Goal: Check status: Check status

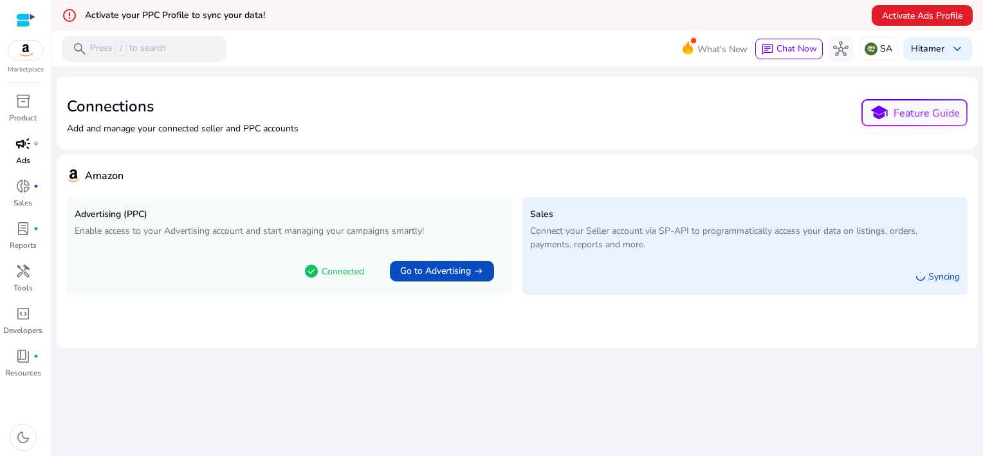
click at [26, 173] on link "campaign fiber_manual_record Ads" at bounding box center [23, 154] width 46 height 42
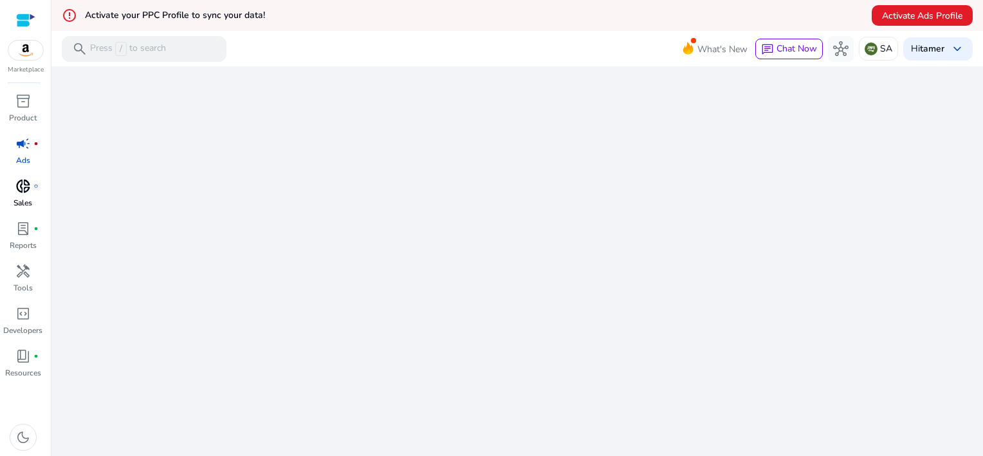
click at [26, 178] on span "donut_small" at bounding box center [22, 185] width 15 height 15
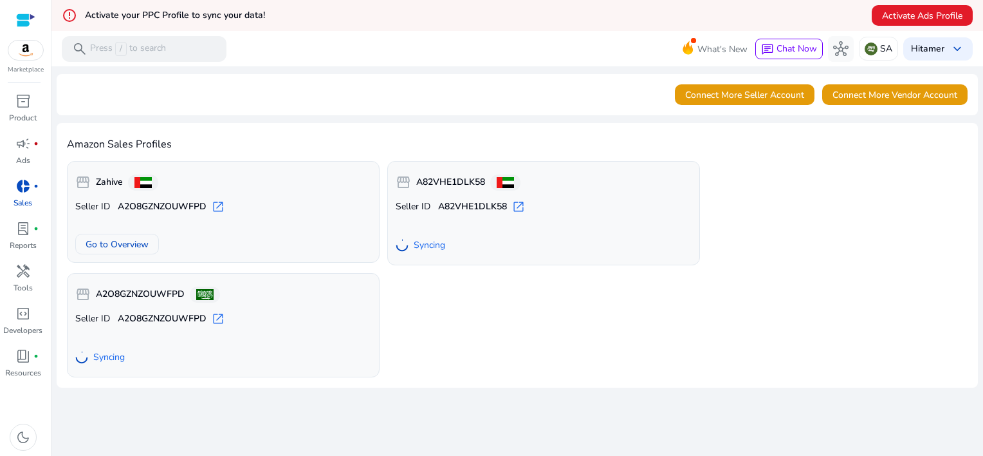
click at [23, 185] on span "donut_small" at bounding box center [22, 185] width 15 height 15
click at [26, 189] on span "donut_small" at bounding box center [22, 185] width 15 height 15
click at [38, 185] on span "fiber_manual_record" at bounding box center [35, 185] width 5 height 5
click at [27, 188] on span "donut_small" at bounding box center [22, 185] width 15 height 15
click at [9, 200] on link "donut_small fiber_manual_record Sales" at bounding box center [23, 197] width 46 height 42
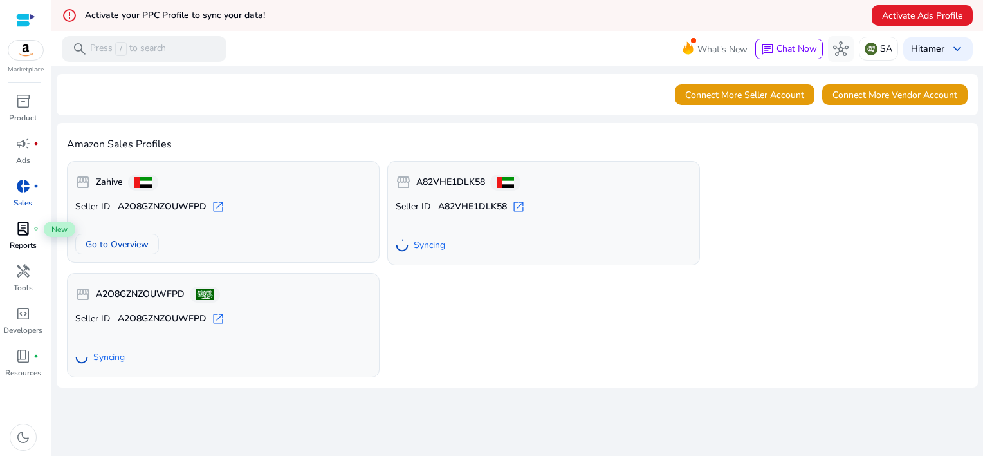
click at [29, 225] on span "lab_profile" at bounding box center [22, 228] width 15 height 15
click at [25, 272] on span "handyman" at bounding box center [22, 270] width 15 height 15
click at [27, 111] on div "inventory_2" at bounding box center [23, 101] width 36 height 21
click at [23, 203] on p "Sales" at bounding box center [23, 203] width 19 height 12
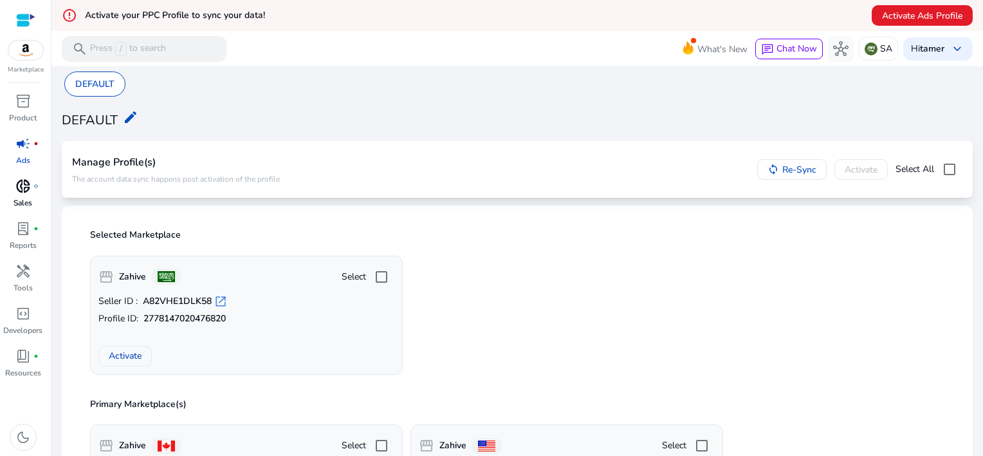
click at [29, 189] on span "donut_small" at bounding box center [22, 185] width 15 height 15
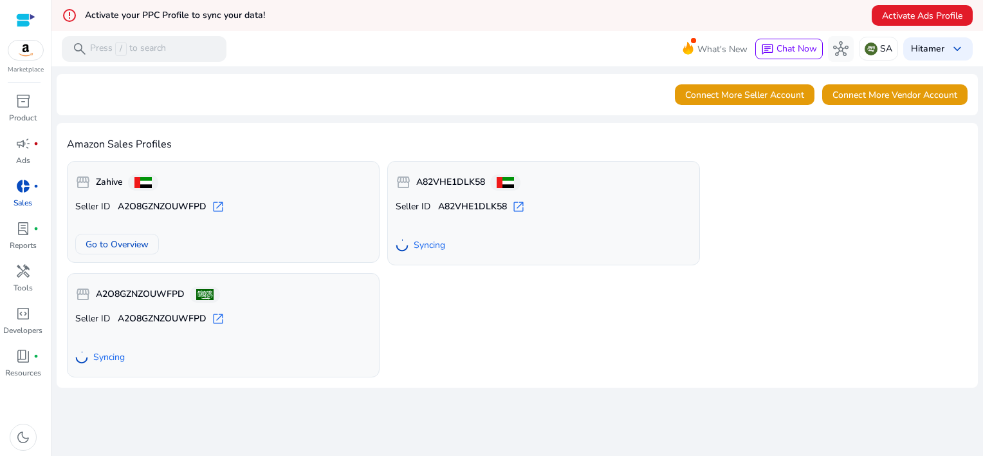
click at [107, 357] on span "Syncing" at bounding box center [109, 357] width 32 height 13
click at [221, 317] on span "open_in_new" at bounding box center [218, 318] width 13 height 13
click at [31, 178] on div "donut_small fiber_manual_record" at bounding box center [23, 186] width 36 height 21
click at [30, 153] on div "campaign fiber_manual_record" at bounding box center [23, 143] width 36 height 21
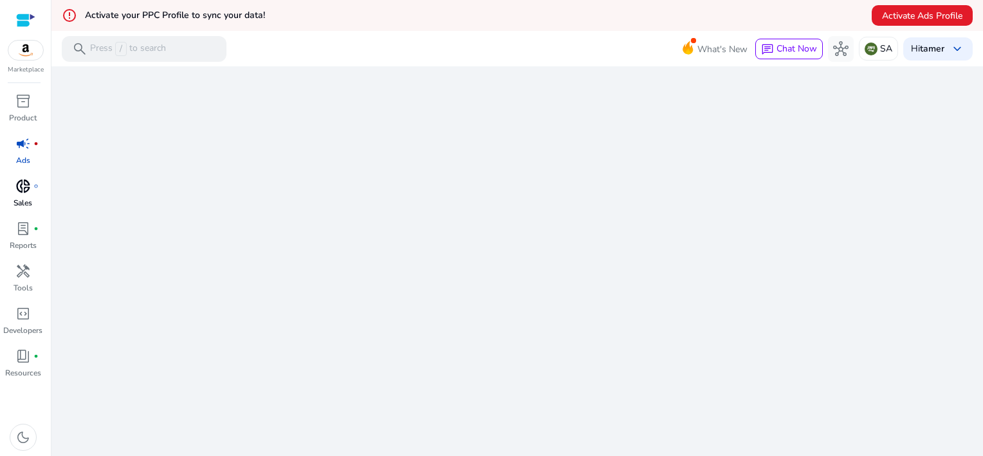
click at [34, 186] on span "fiber_manual_record" at bounding box center [35, 185] width 5 height 5
